Goal: Register for event/course

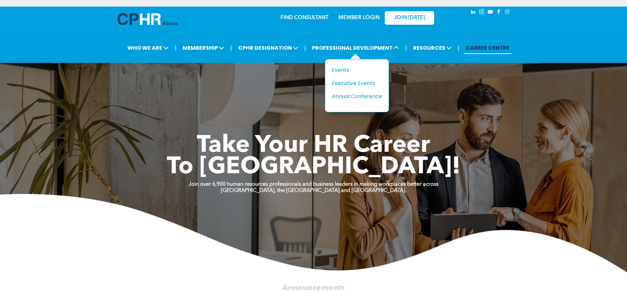
click at [341, 65] on div "Title Events Executive Events Annual Conference" at bounding box center [357, 85] width 64 height 53
click at [342, 70] on div "Events" at bounding box center [354, 70] width 45 height 8
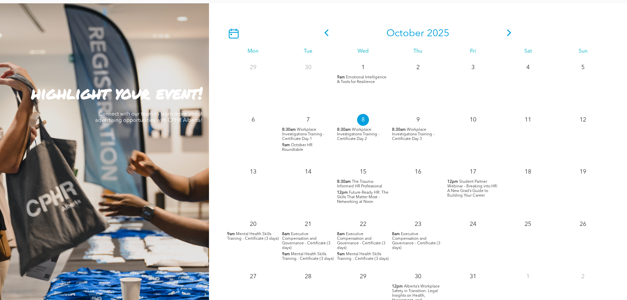
scroll to position [592, 0]
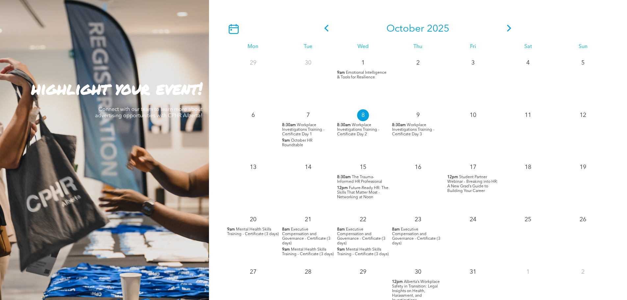
click at [506, 28] on icon at bounding box center [509, 28] width 10 height 7
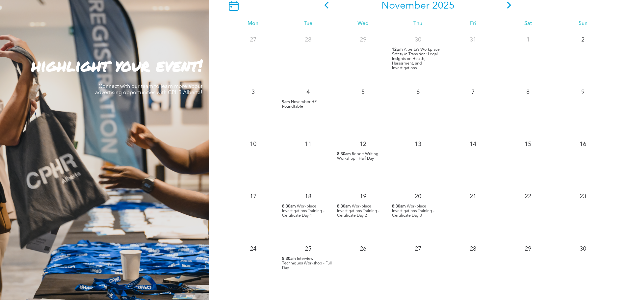
scroll to position [625, 0]
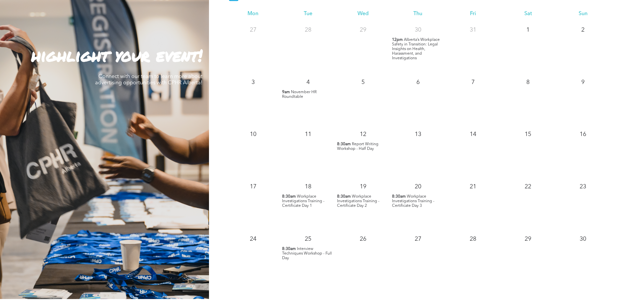
click at [296, 205] on span "Workplace Investigations Training - Certificate Day 1" at bounding box center [303, 200] width 42 height 13
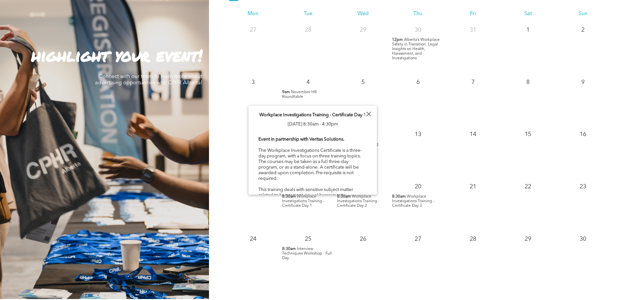
click at [299, 203] on span "Workplace Investigations Training - Certificate Day 1" at bounding box center [303, 200] width 42 height 13
click at [405, 210] on div "20 8:30am Workplace Investigations Training - Certificate Day 3" at bounding box center [417, 204] width 55 height 52
click at [368, 114] on div at bounding box center [368, 114] width 9 height 9
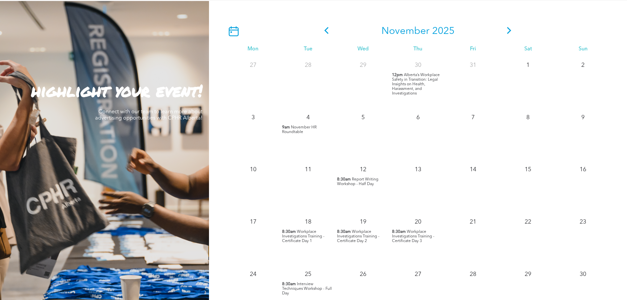
scroll to position [658, 0]
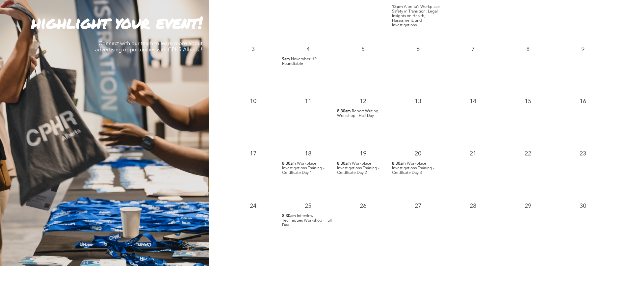
click at [305, 168] on span "Workplace Investigations Training - Certificate Day 1" at bounding box center [303, 168] width 42 height 13
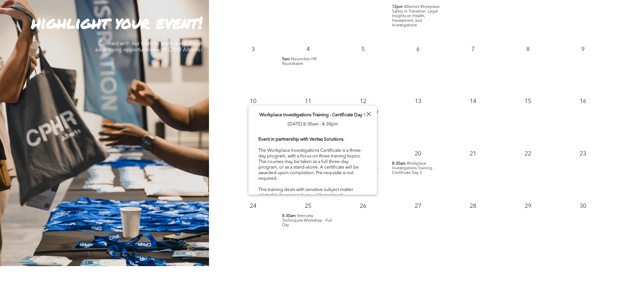
click at [426, 131] on div "13" at bounding box center [417, 119] width 55 height 52
click at [369, 112] on div at bounding box center [368, 114] width 9 height 9
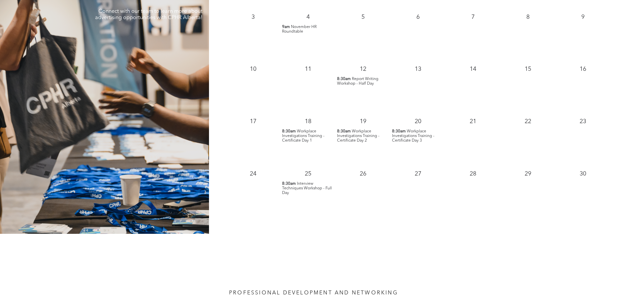
scroll to position [691, 0]
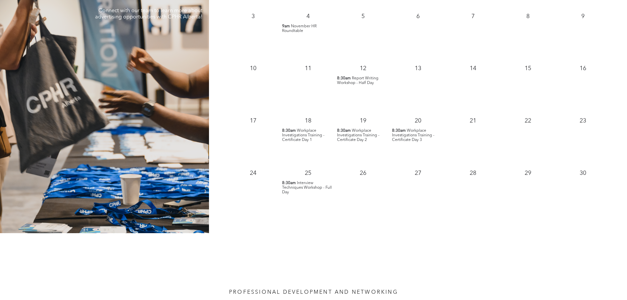
click at [308, 136] on span "Workplace Investigations Training - Certificate Day 1" at bounding box center [303, 135] width 42 height 13
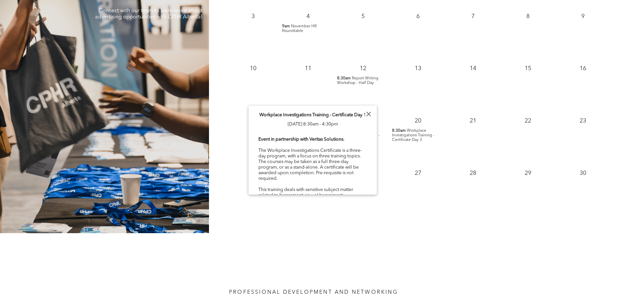
drag, startPoint x: 377, startPoint y: 113, endPoint x: 377, endPoint y: 124, distance: 11.2
click at [377, 127] on div "19" at bounding box center [362, 119] width 55 height 14
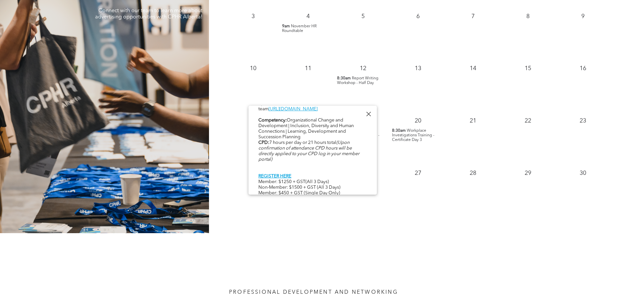
scroll to position [339, 0]
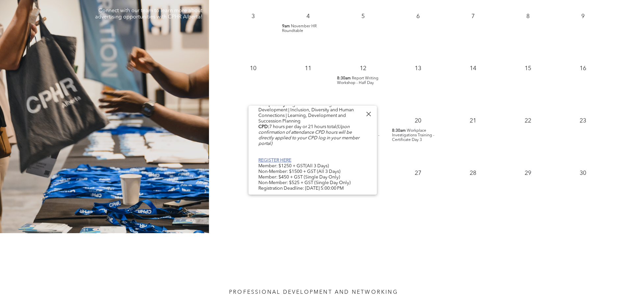
click at [276, 158] on link "REGISTER HERE" at bounding box center [274, 160] width 33 height 5
click at [399, 134] on span "Workplace Investigations Training - Certificate Day 3" at bounding box center [413, 135] width 42 height 13
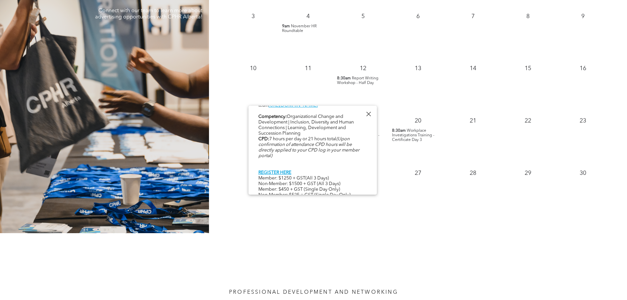
scroll to position [337, 0]
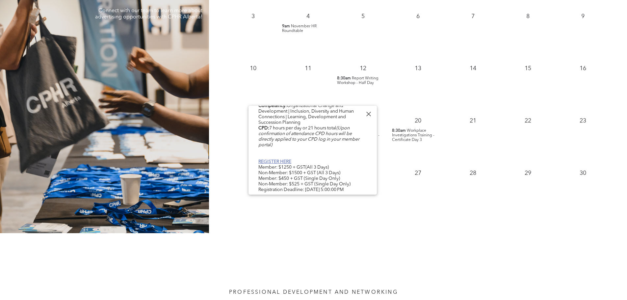
click at [274, 159] on link "REGISTER HERE" at bounding box center [274, 161] width 33 height 5
click at [463, 223] on div "November 2025 Mon Tue Wed Thu Fri Sat Sun 27 28 29 30 12pm" at bounding box center [418, 66] width 418 height 333
click at [367, 114] on div at bounding box center [368, 114] width 9 height 9
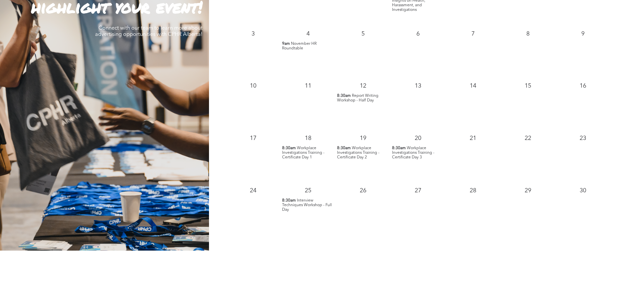
scroll to position [658, 0]
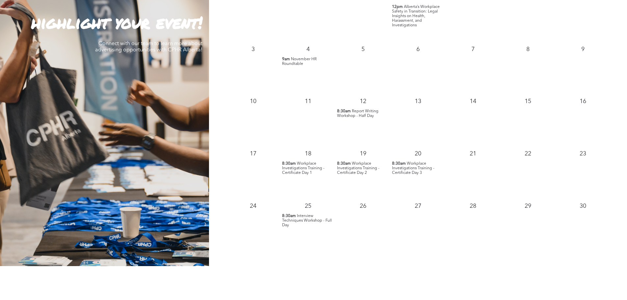
click at [353, 112] on span "Report Writing Workshop - Half Day" at bounding box center [357, 113] width 41 height 9
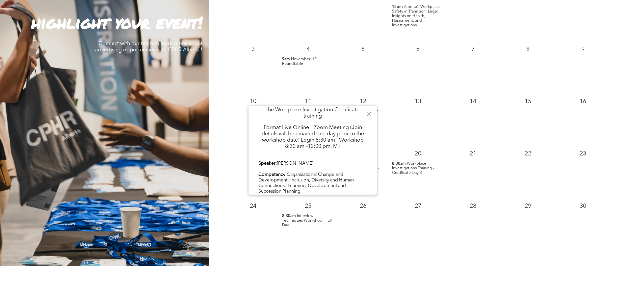
scroll to position [230, 0]
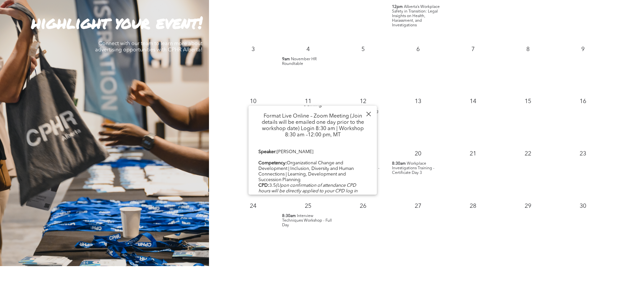
click at [369, 114] on div at bounding box center [368, 114] width 9 height 9
